Goal: Check status: Check status

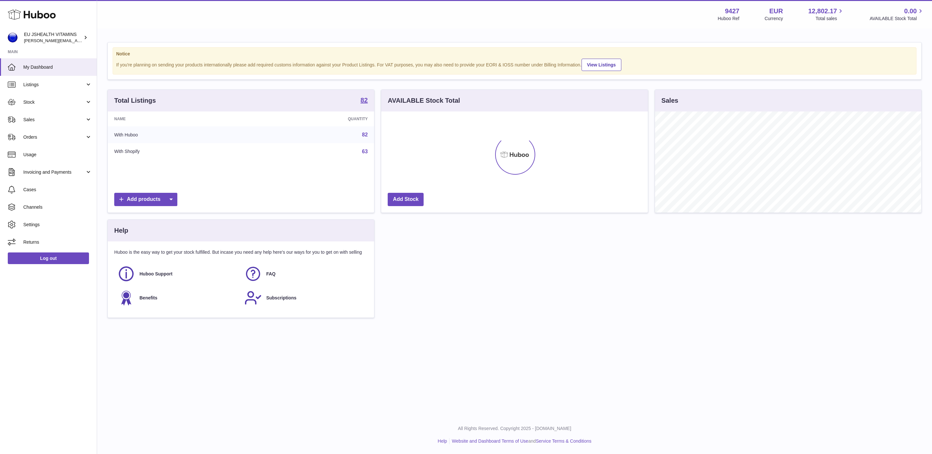
scroll to position [101, 266]
click at [64, 102] on span "Stock" at bounding box center [54, 102] width 62 height 6
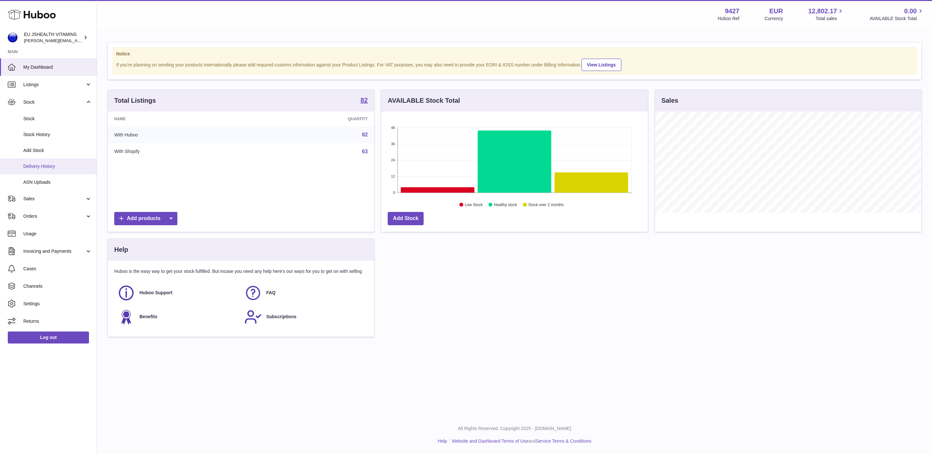
click at [47, 163] on span "Delivery History" at bounding box center [57, 166] width 69 height 6
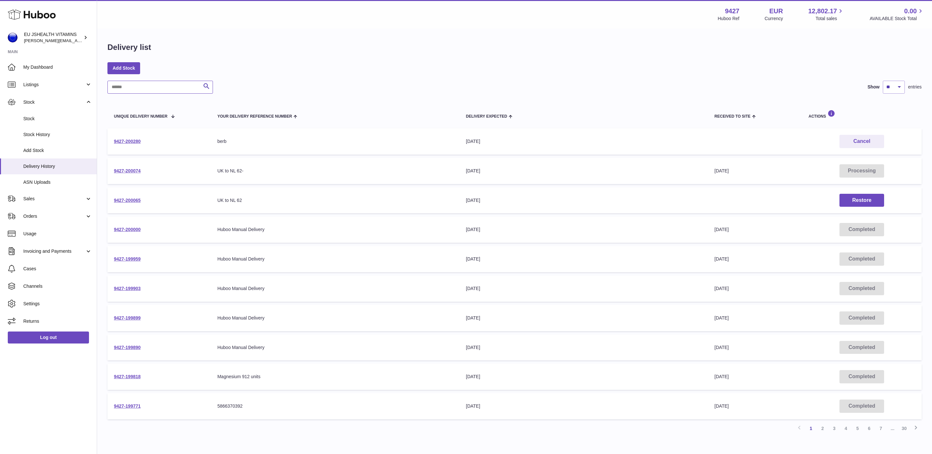
click at [158, 83] on input "text" at bounding box center [160, 87] width 106 height 13
paste input "**********"
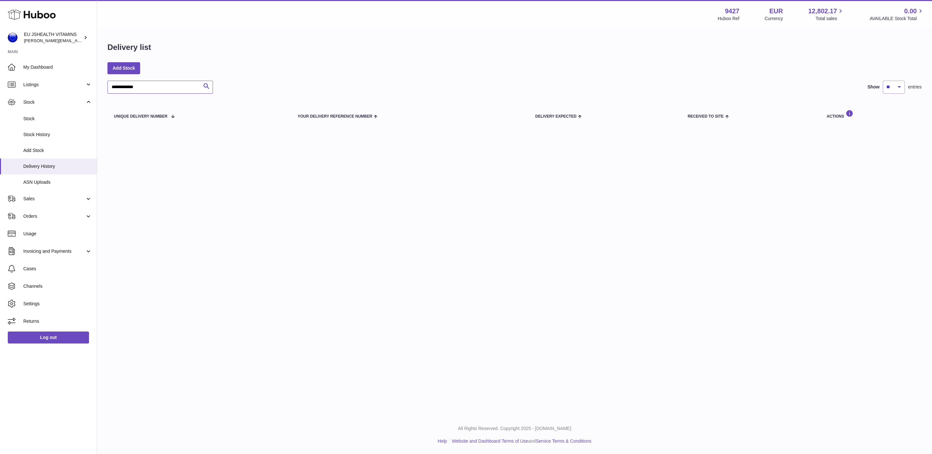
drag, startPoint x: 115, startPoint y: 86, endPoint x: 118, endPoint y: 90, distance: 4.8
click at [115, 86] on input "**********" at bounding box center [160, 87] width 106 height 13
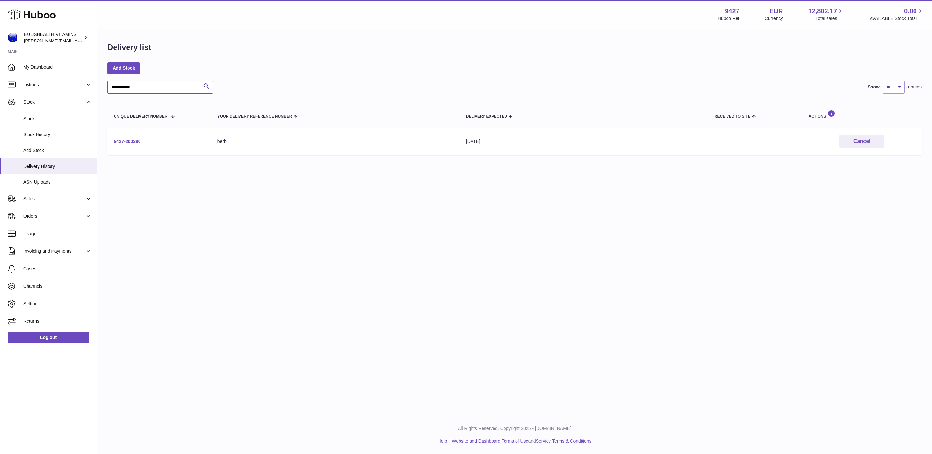
type input "**********"
click at [124, 140] on link "9427-200280" at bounding box center [127, 141] width 27 height 5
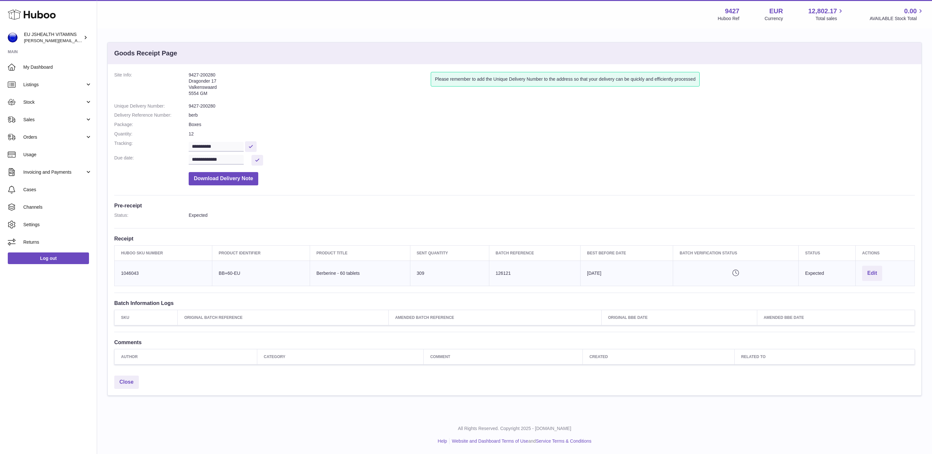
drag, startPoint x: 222, startPoint y: 75, endPoint x: 162, endPoint y: 76, distance: 60.9
click at [166, 76] on dl "**********" at bounding box center [514, 130] width 801 height 117
copy dl "9427-200280"
drag, startPoint x: 119, startPoint y: 275, endPoint x: 639, endPoint y: 276, distance: 519.9
click at [639, 276] on tr "Huboo SKU Number 1046043 Client Identifier BB+60-EU Product title Berberine - 6…" at bounding box center [515, 272] width 801 height 25
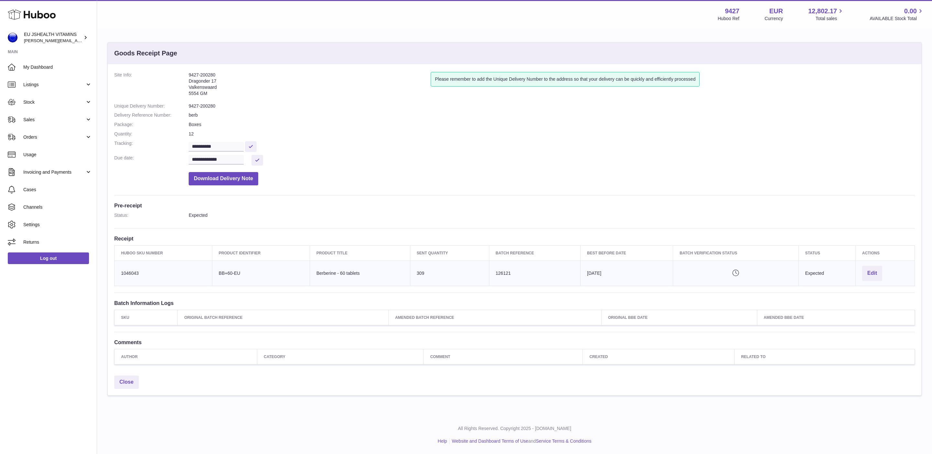
copy tr "1046043 Client Identifier BB+60-EU Product title Berberine - 60 tablets Sent Qu…"
drag, startPoint x: 197, startPoint y: 76, endPoint x: 187, endPoint y: 76, distance: 10.0
click at [187, 76] on dl "**********" at bounding box center [514, 130] width 801 height 117
copy dl "9427-200280"
click at [48, 108] on link "Stock" at bounding box center [48, 101] width 97 height 17
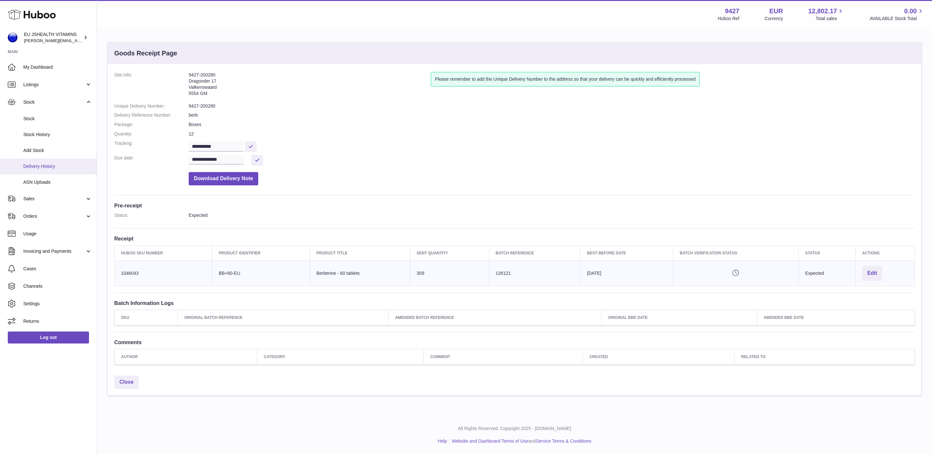
click at [51, 160] on link "Delivery History" at bounding box center [48, 166] width 97 height 16
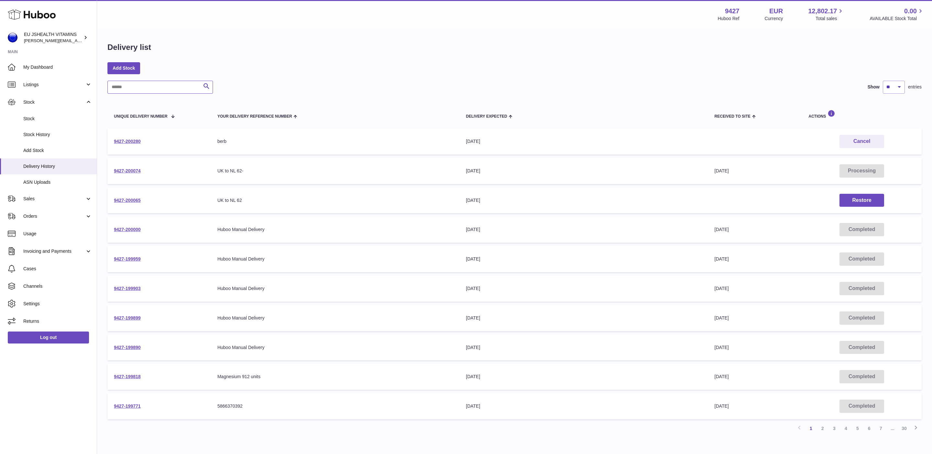
click at [140, 89] on input "text" at bounding box center [160, 87] width 106 height 13
paste input "**********"
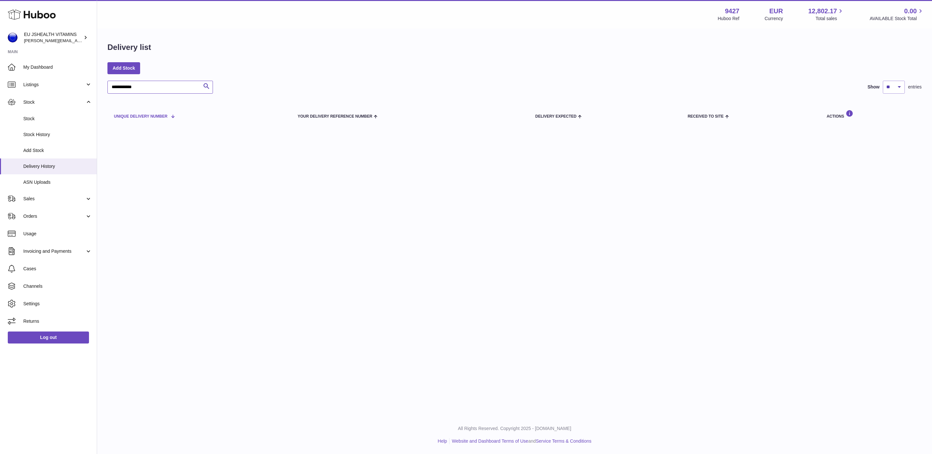
drag, startPoint x: 114, startPoint y: 86, endPoint x: 122, endPoint y: 103, distance: 18.4
click at [115, 87] on input "**********" at bounding box center [160, 87] width 106 height 13
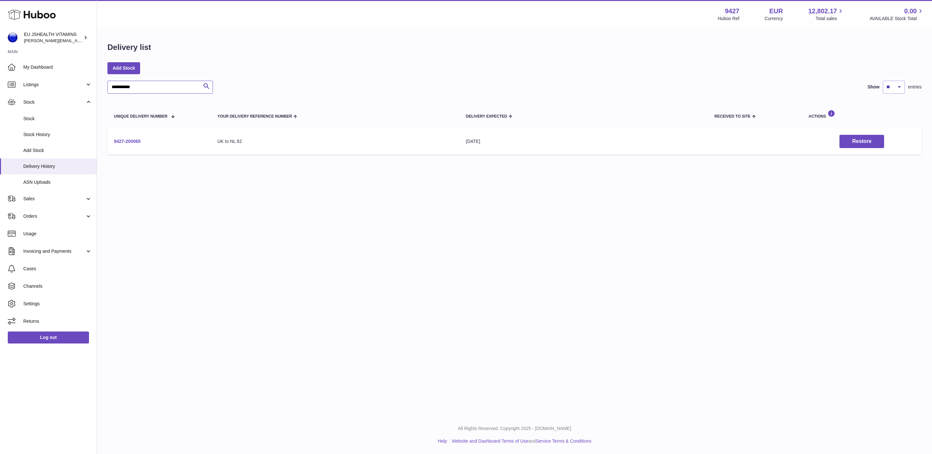
type input "**********"
click at [128, 143] on link "9427-200065" at bounding box center [127, 141] width 27 height 5
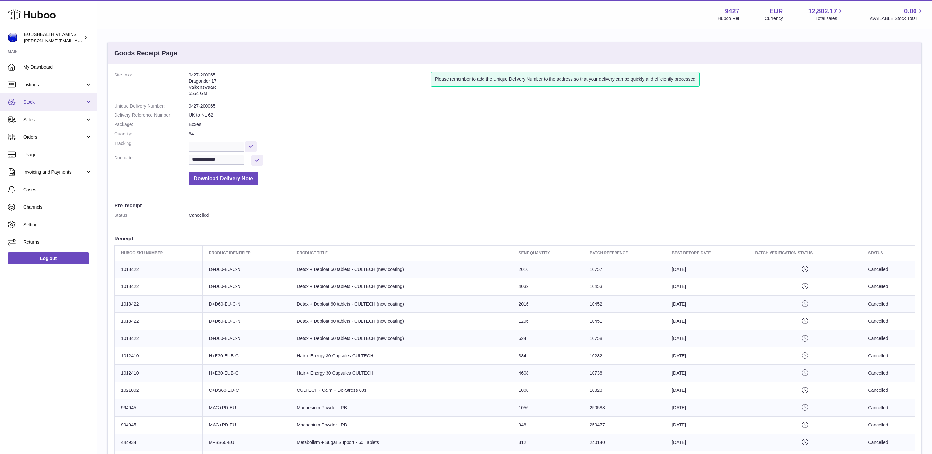
click at [52, 105] on span "Stock" at bounding box center [54, 102] width 62 height 6
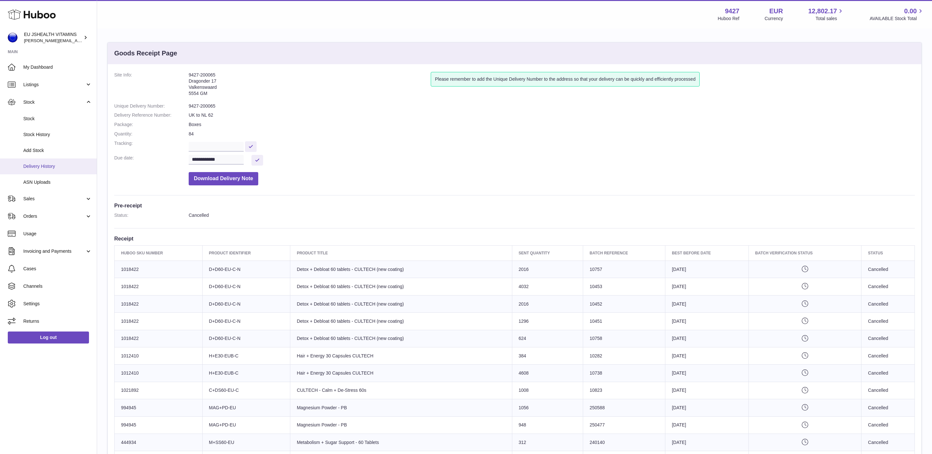
click at [58, 167] on span "Delivery History" at bounding box center [57, 166] width 69 height 6
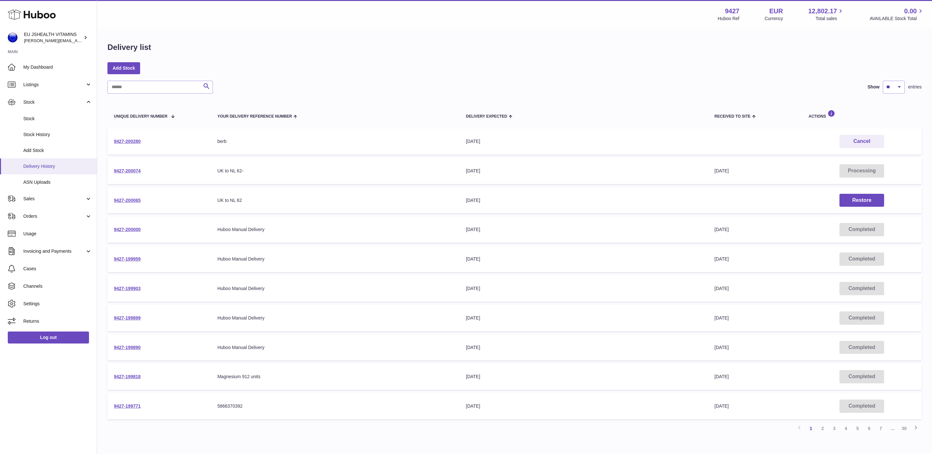
scroll to position [1, 0]
click at [130, 198] on link "9427-200065" at bounding box center [127, 198] width 27 height 5
click at [133, 168] on link "9427-200074" at bounding box center [127, 169] width 27 height 5
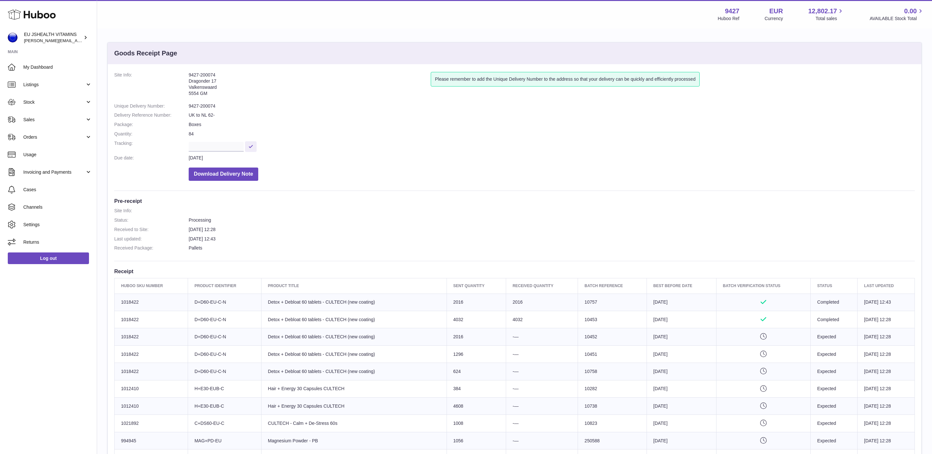
drag, startPoint x: 216, startPoint y: 73, endPoint x: 184, endPoint y: 75, distance: 32.1
click at [184, 75] on dl "Site Info: 9427-200074 Dragonder 17 Valkenswaard 5554 GM Please remember to add…" at bounding box center [514, 128] width 801 height 112
copy dl "9427-200074"
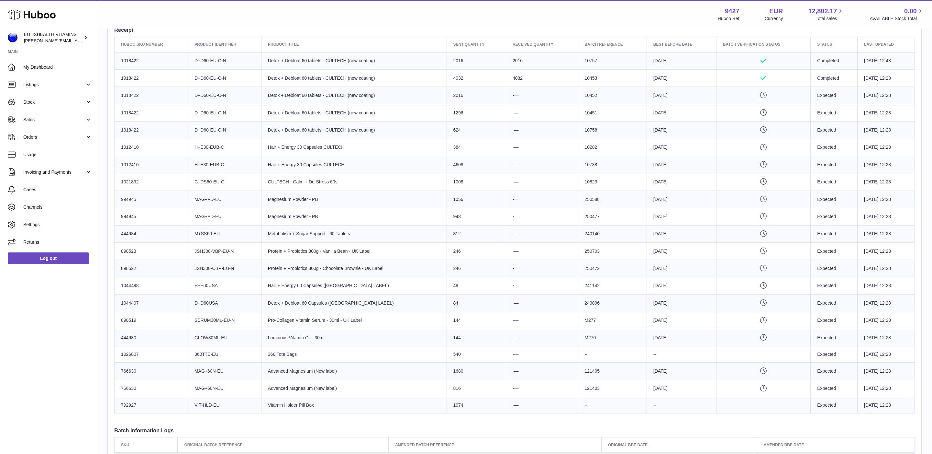
scroll to position [237, 0]
drag, startPoint x: 138, startPoint y: 309, endPoint x: 128, endPoint y: 311, distance: 9.8
click at [135, 310] on td "Huboo SKU Number 1044497" at bounding box center [151, 306] width 73 height 17
drag, startPoint x: 119, startPoint y: 311, endPoint x: 451, endPoint y: 314, distance: 331.5
click at [451, 314] on tr "Huboo SKU Number 1044497 Client Identifier D+D60USA Product title Detox + Deblo…" at bounding box center [515, 306] width 801 height 17
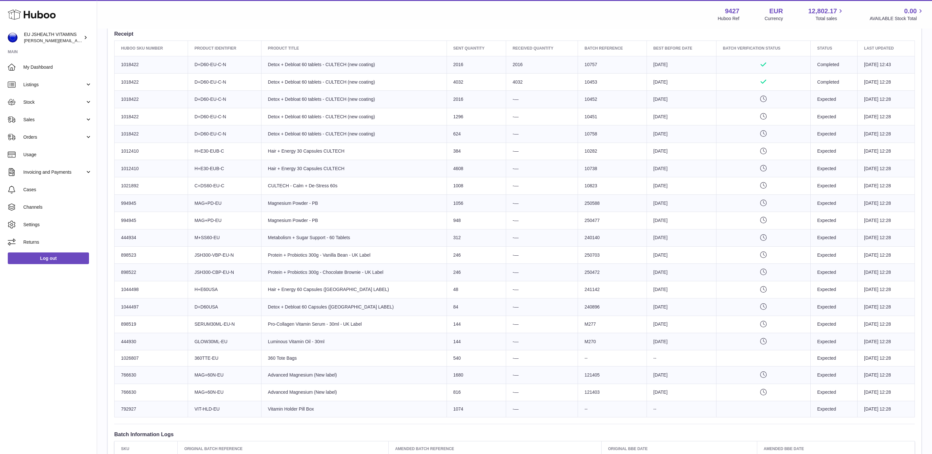
copy tr "1044497 Client Identifier D+D60USA Product title Detox + Debloat 60 Capsules (U…"
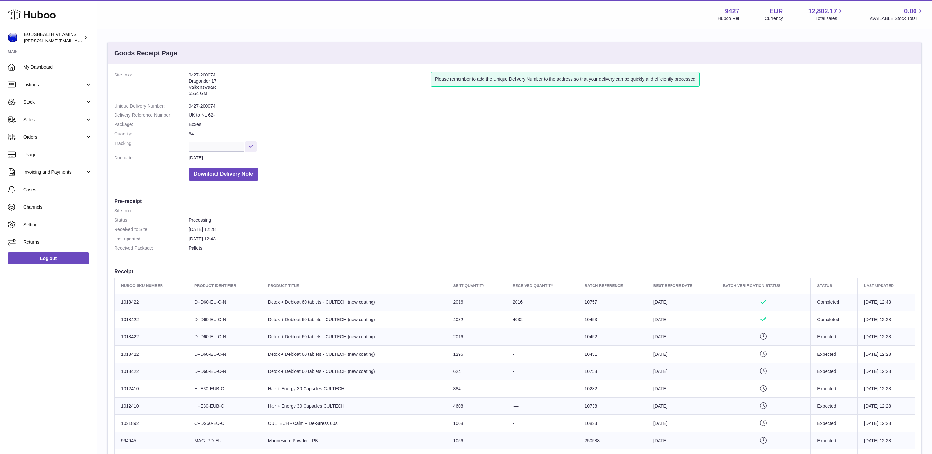
drag, startPoint x: 211, startPoint y: 77, endPoint x: 174, endPoint y: 76, distance: 37.2
click at [175, 76] on dl "Site Info: 9427-200074 Dragonder 17 Valkenswaard 5554 GM Please remember to add…" at bounding box center [514, 128] width 801 height 112
copy dl "9427-200074"
click at [53, 257] on link "Log out" at bounding box center [48, 258] width 81 height 12
